Goal: Task Accomplishment & Management: Use online tool/utility

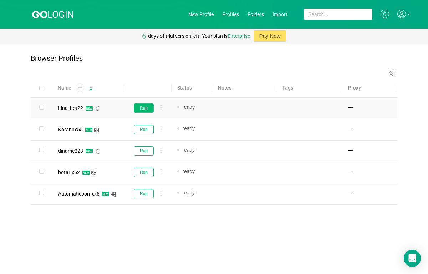
click at [136, 107] on button "Run" at bounding box center [144, 108] width 20 height 9
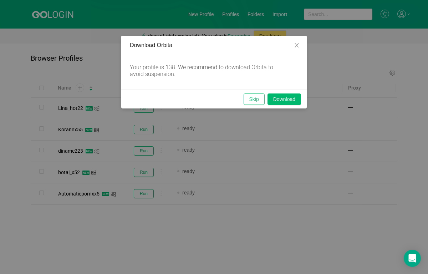
click at [250, 99] on button "Skip" at bounding box center [254, 99] width 21 height 11
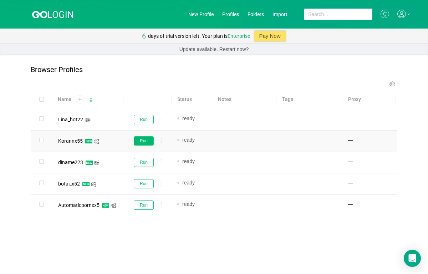
click at [145, 141] on button "Run" at bounding box center [144, 140] width 20 height 9
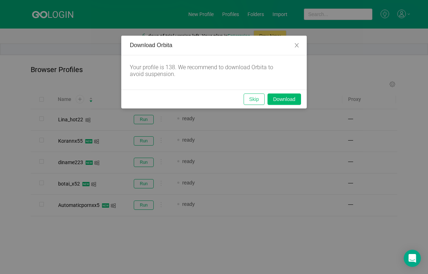
click at [249, 99] on button "Skip" at bounding box center [254, 99] width 21 height 11
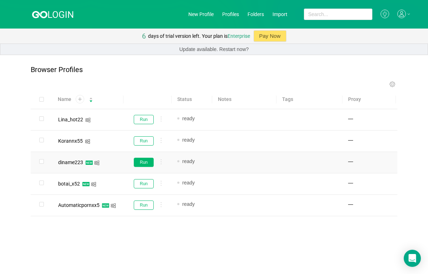
click at [146, 165] on button "Run" at bounding box center [144, 162] width 20 height 9
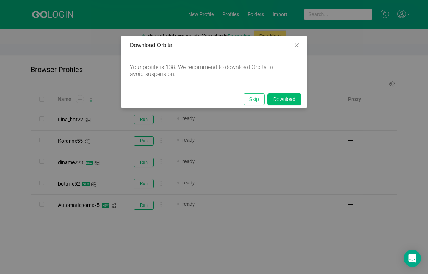
click at [256, 102] on button "Skip" at bounding box center [254, 99] width 21 height 11
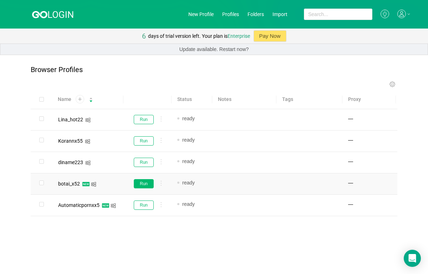
click at [143, 186] on button "Run" at bounding box center [144, 183] width 20 height 9
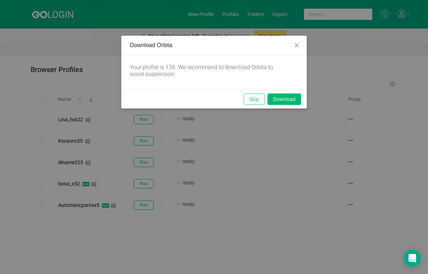
click at [248, 104] on button "Skip" at bounding box center [254, 99] width 21 height 11
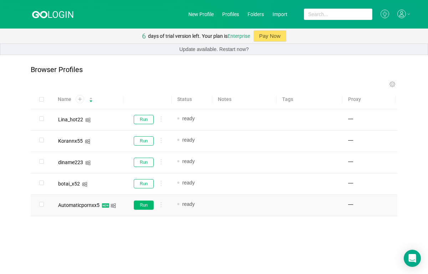
click at [141, 207] on button "Run" at bounding box center [144, 205] width 20 height 9
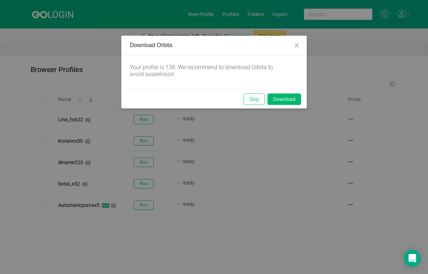
click at [250, 96] on button "Skip" at bounding box center [254, 99] width 21 height 11
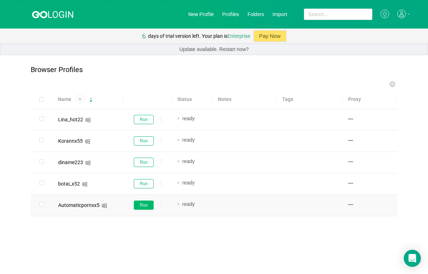
click at [141, 202] on button "Run" at bounding box center [144, 205] width 20 height 9
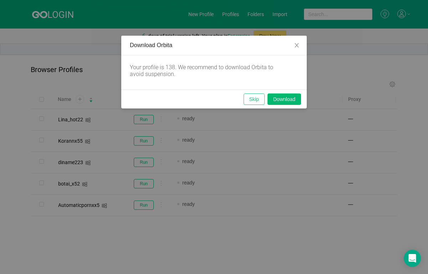
click at [253, 98] on button "Skip" at bounding box center [254, 99] width 21 height 11
